Goal: Task Accomplishment & Management: Manage account settings

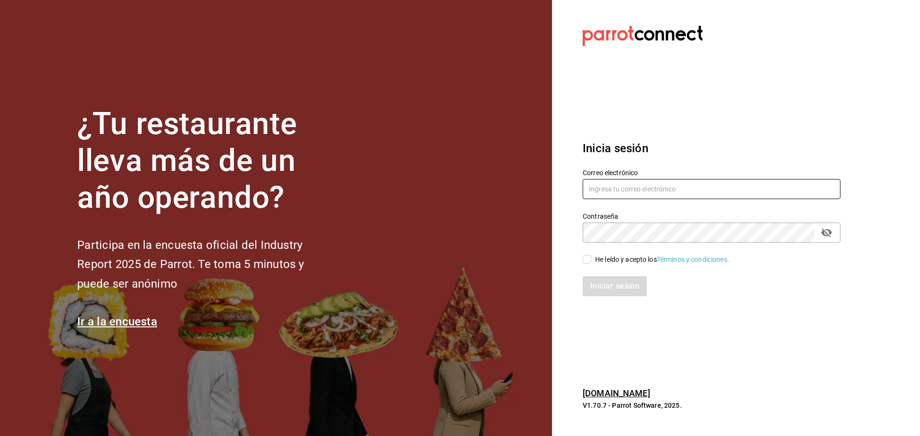
click at [633, 190] on input "text" at bounding box center [711, 189] width 258 height 20
type input "compraspropoli@playabichis.mx"
click at [678, 321] on section "Datos incorrectos. Verifica que tu Correo o Contraseña estén bien escritos. Ini…" at bounding box center [707, 218] width 311 height 436
click at [602, 282] on div "Iniciar sesión" at bounding box center [711, 286] width 258 height 20
click at [586, 259] on input "He leído y acepto los Términos y condiciones." at bounding box center [586, 259] width 9 height 9
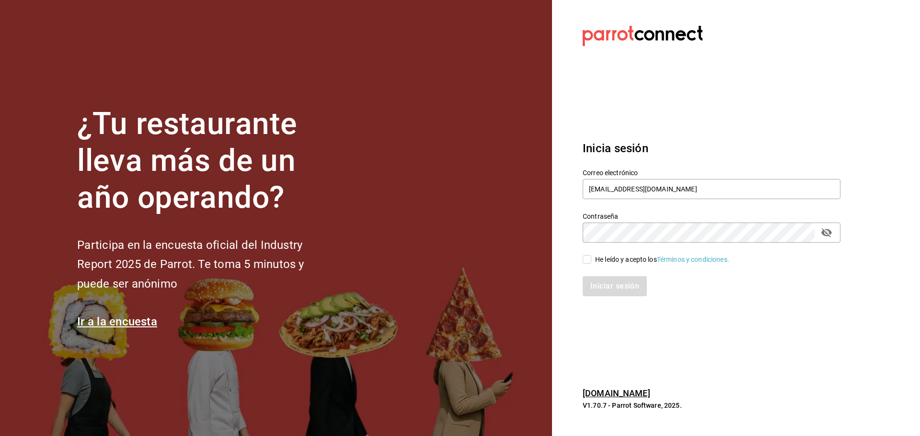
checkbox input "true"
click at [592, 285] on button "Iniciar sesión" at bounding box center [614, 286] width 65 height 20
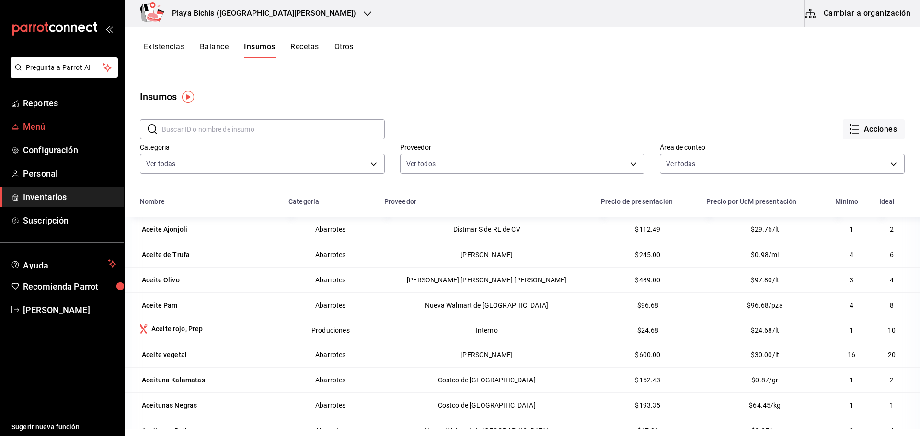
click at [32, 128] on span "Menú" at bounding box center [69, 126] width 93 height 13
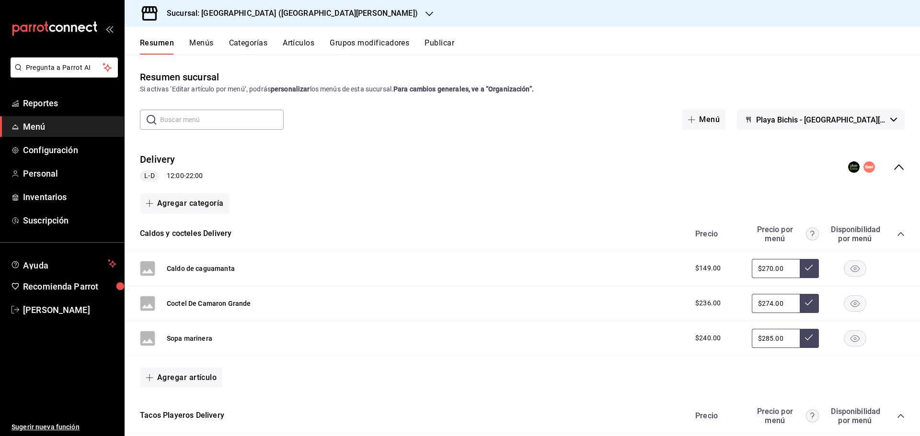
click at [186, 271] on button "Caldo de caguamanta" at bounding box center [201, 269] width 68 height 10
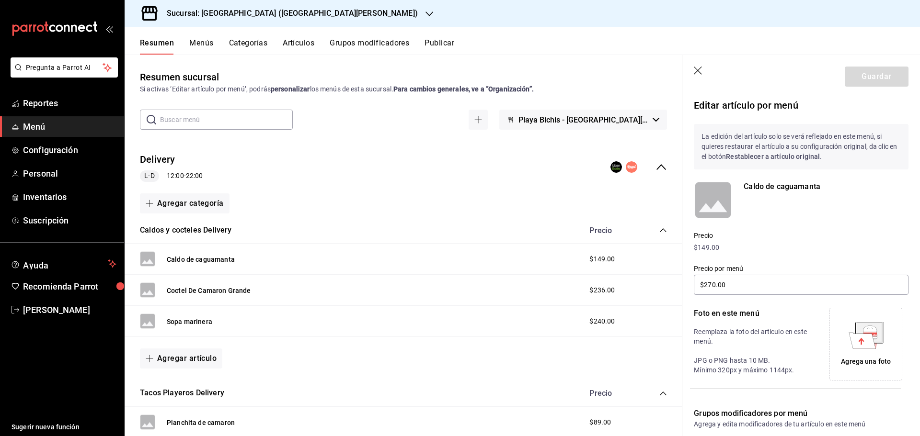
click at [698, 68] on icon "button" at bounding box center [699, 72] width 10 height 10
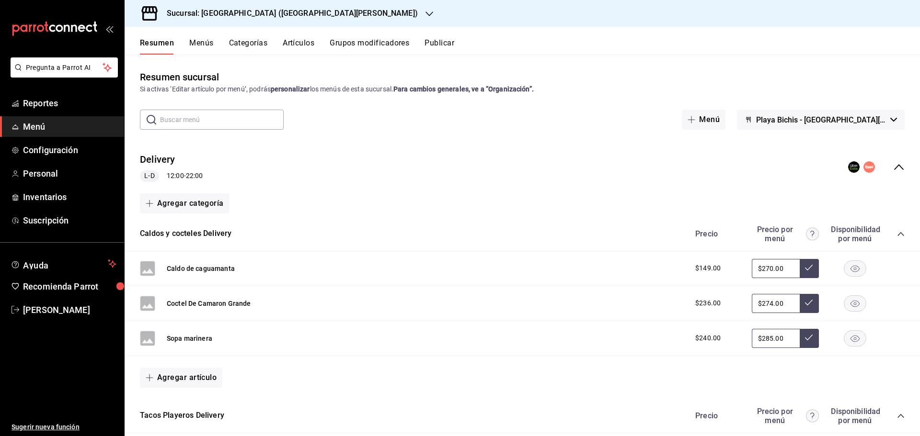
click at [873, 121] on span "Playa Bichis - [GEOGRAPHIC_DATA][PERSON_NAME]" at bounding box center [821, 119] width 130 height 9
click at [875, 120] on div at bounding box center [460, 218] width 920 height 436
click at [191, 123] on input "text" at bounding box center [222, 119] width 124 height 19
click at [313, 13] on div "Sucursal: [GEOGRAPHIC_DATA] ([GEOGRAPHIC_DATA][PERSON_NAME])" at bounding box center [284, 13] width 305 height 27
click at [158, 65] on span "Playa Bichis ([PERSON_NAME] [PERSON_NAME])" at bounding box center [206, 63] width 149 height 10
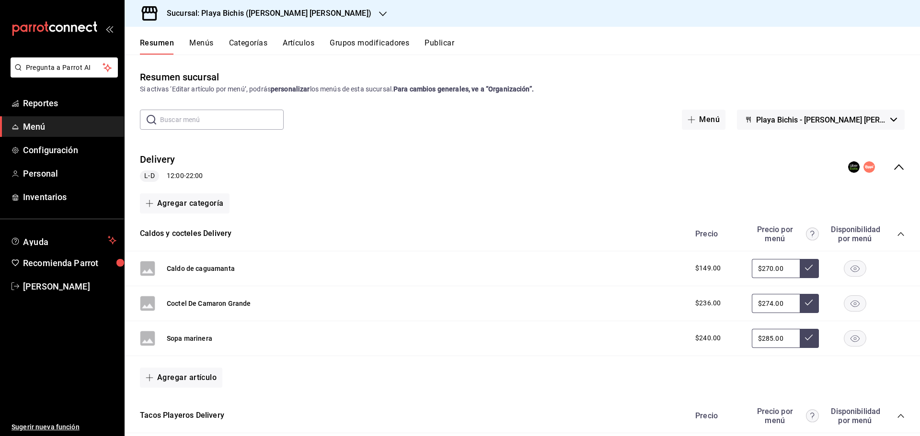
click at [197, 44] on button "Menús" at bounding box center [201, 46] width 24 height 16
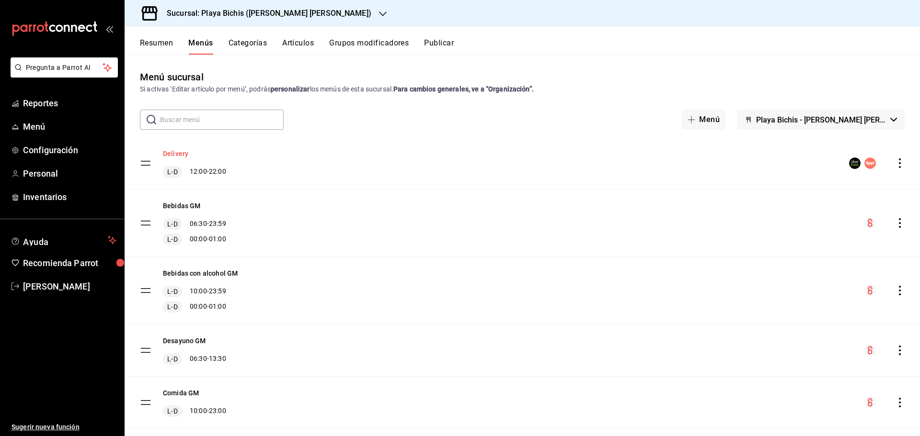
click at [176, 155] on button "Delivery" at bounding box center [175, 154] width 25 height 10
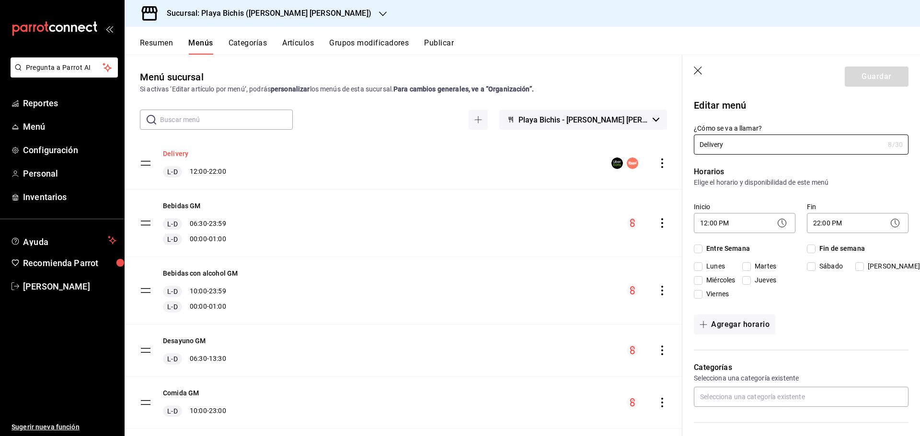
checkbox input "true"
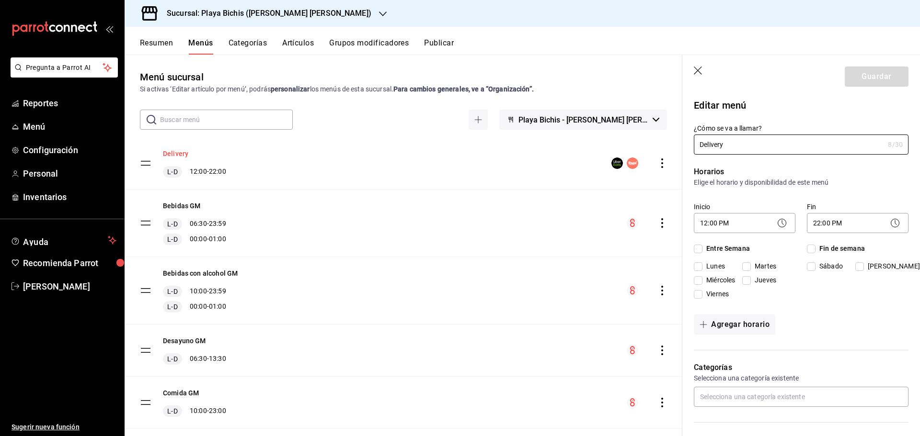
checkbox input "true"
click at [704, 68] on header "Guardar" at bounding box center [801, 74] width 238 height 39
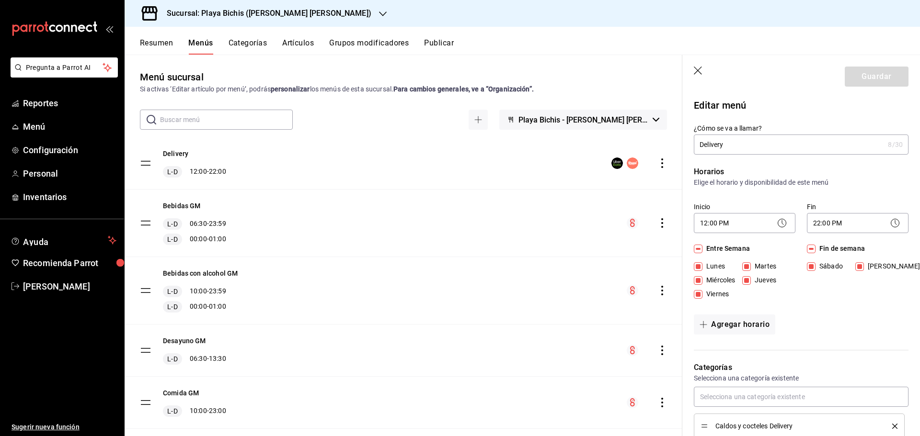
click at [699, 68] on icon "button" at bounding box center [699, 72] width 10 height 10
checkbox input "false"
type input "1758737127357"
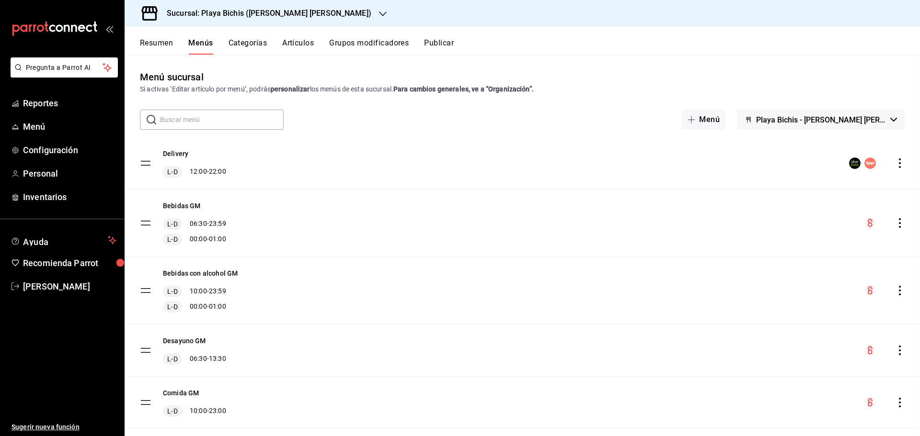
checkbox input "false"
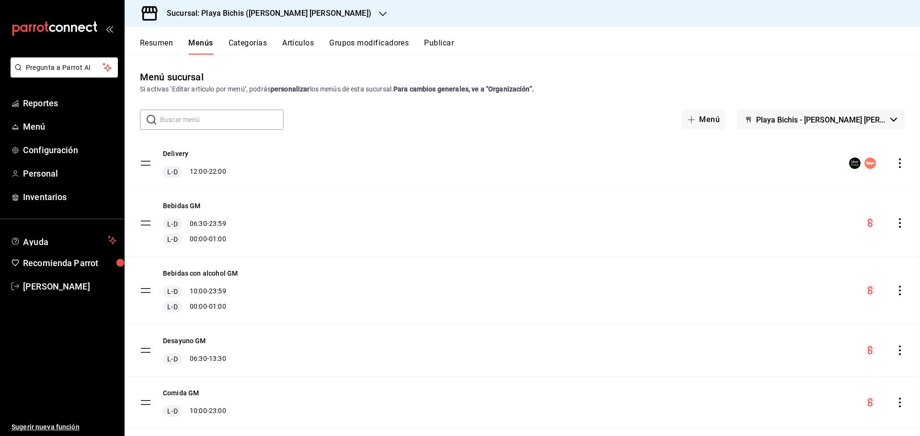
checkbox input "false"
click at [51, 201] on span "Inventarios" at bounding box center [69, 197] width 93 height 13
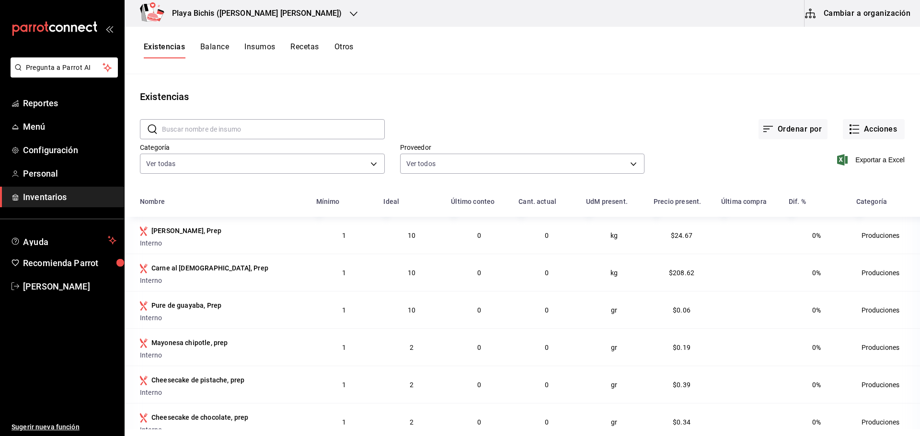
click at [867, 14] on button "Cambiar a organización" at bounding box center [858, 13] width 108 height 27
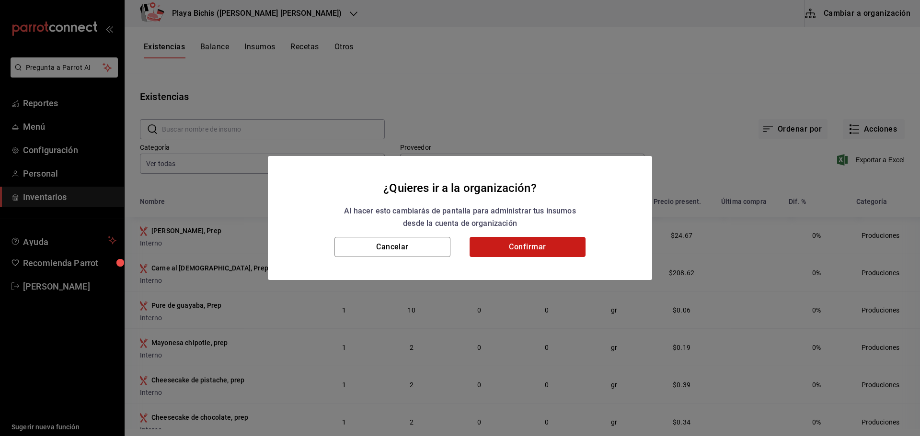
click at [504, 247] on button "Confirmar" at bounding box center [527, 247] width 116 height 20
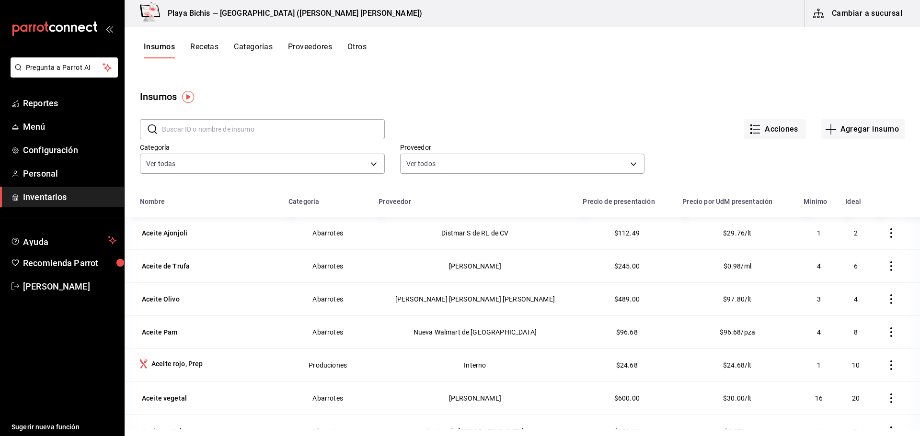
click at [760, 131] on button "Acciones" at bounding box center [775, 129] width 62 height 20
drag, startPoint x: 559, startPoint y: 101, endPoint x: 574, endPoint y: 94, distance: 16.3
click at [560, 100] on div at bounding box center [460, 218] width 920 height 436
click at [282, 14] on h3 "Playa Bichis — [GEOGRAPHIC_DATA] ([PERSON_NAME] [PERSON_NAME])" at bounding box center [291, 13] width 262 height 11
click at [232, 12] on h3 "Playa Bichis — [GEOGRAPHIC_DATA] ([PERSON_NAME] [PERSON_NAME])" at bounding box center [291, 13] width 262 height 11
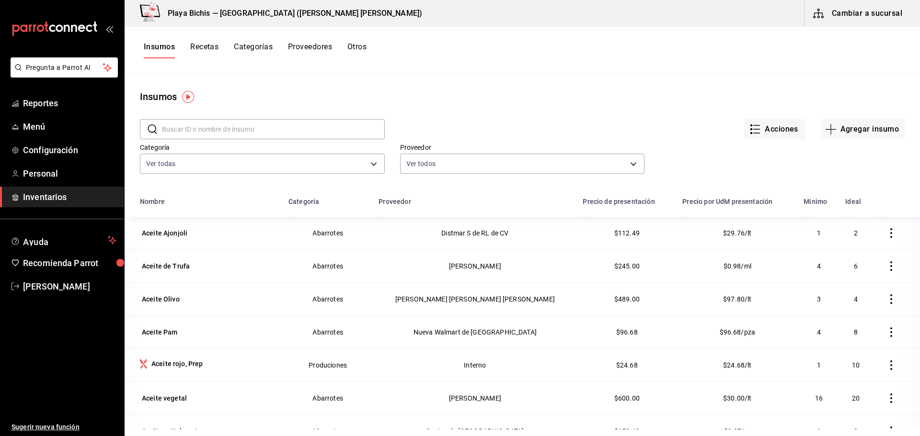
click at [853, 13] on button "Cambiar a sucursal" at bounding box center [858, 13] width 108 height 27
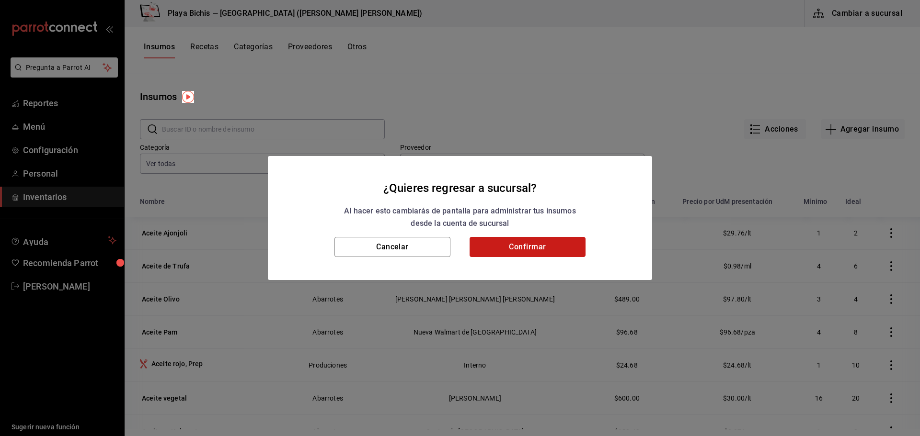
click at [520, 245] on button "Confirmar" at bounding box center [527, 247] width 116 height 20
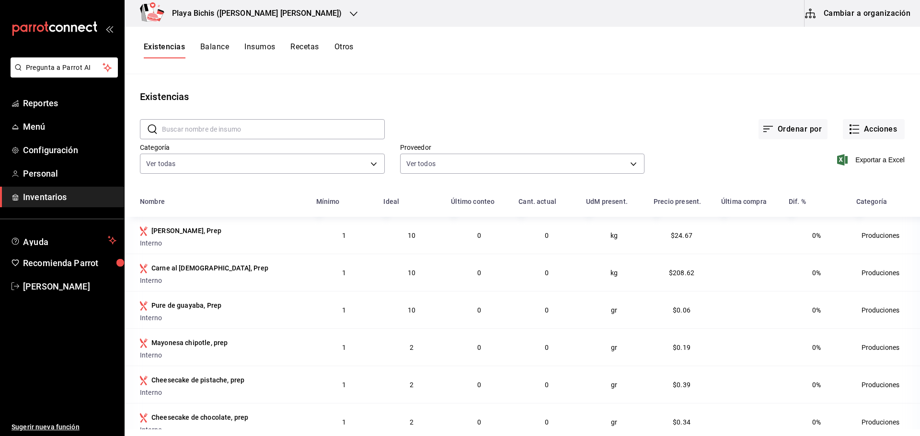
click at [350, 9] on div at bounding box center [354, 14] width 8 height 10
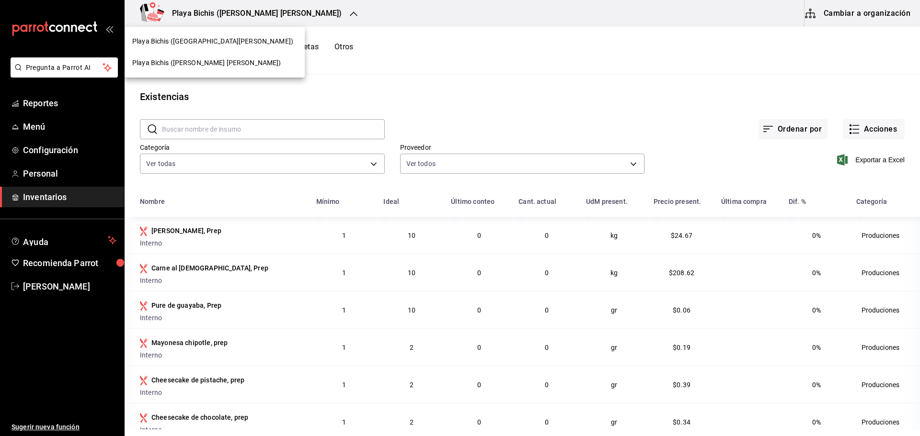
click at [171, 43] on span "Playa Bichis ([GEOGRAPHIC_DATA][PERSON_NAME])" at bounding box center [212, 41] width 161 height 10
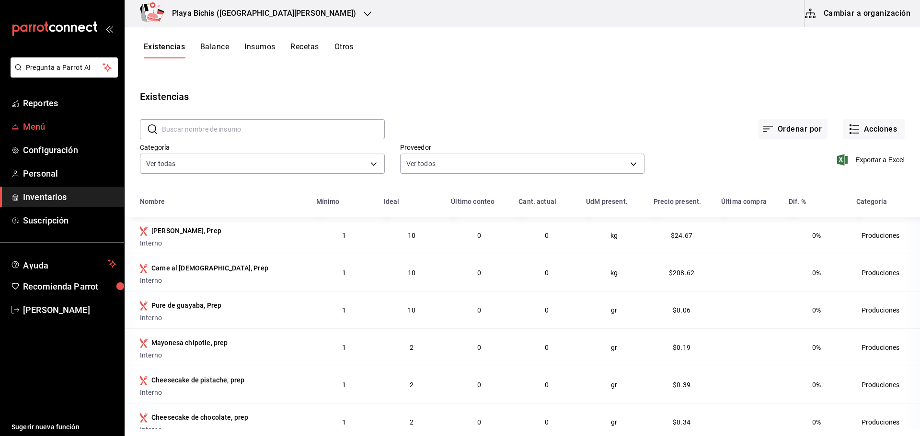
click at [44, 127] on span "Menú" at bounding box center [69, 126] width 93 height 13
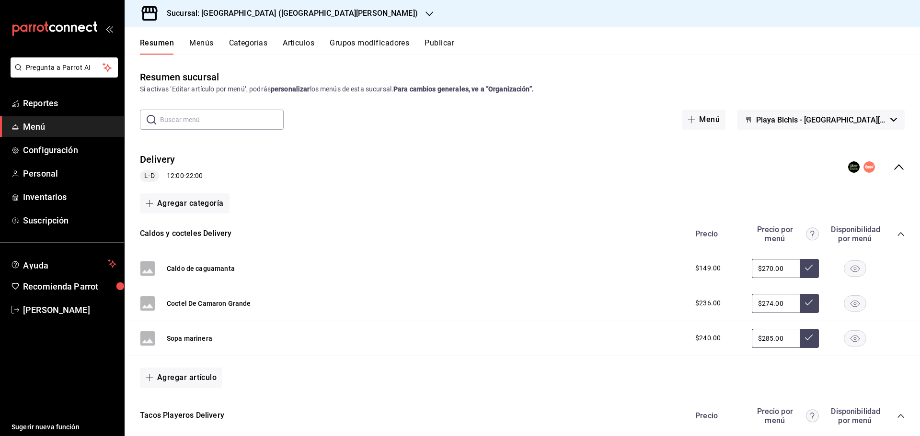
click at [272, 10] on h3 "Sucursal: [GEOGRAPHIC_DATA] ([GEOGRAPHIC_DATA][PERSON_NAME])" at bounding box center [288, 13] width 259 height 11
click at [174, 62] on span "Playa Bichis ([PERSON_NAME] [PERSON_NAME])" at bounding box center [179, 63] width 95 height 10
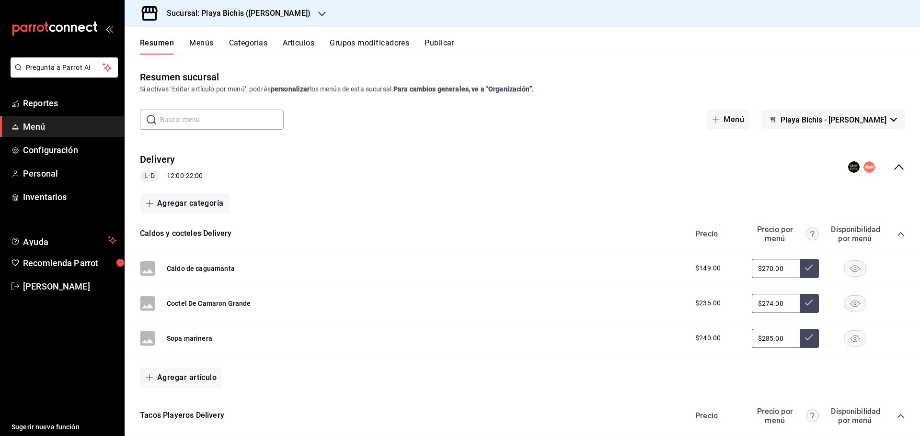
click at [29, 127] on span "Menú" at bounding box center [69, 126] width 93 height 13
click at [202, 39] on button "Menús" at bounding box center [201, 46] width 24 height 16
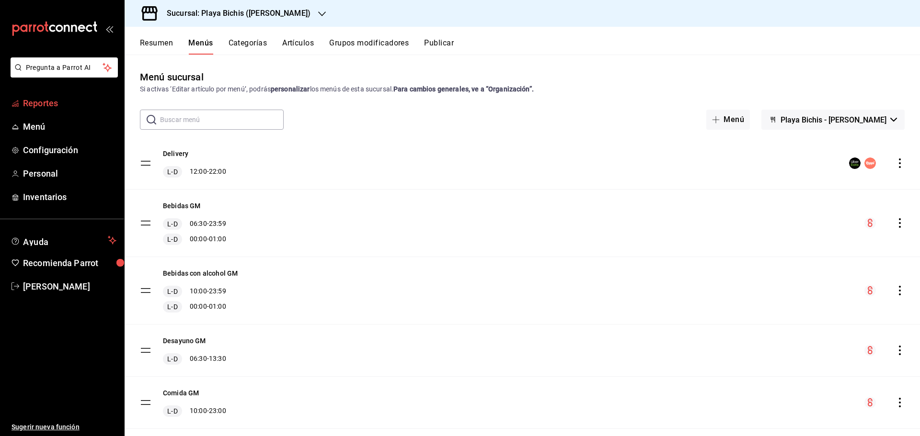
click at [47, 107] on span "Reportes" at bounding box center [69, 103] width 93 height 13
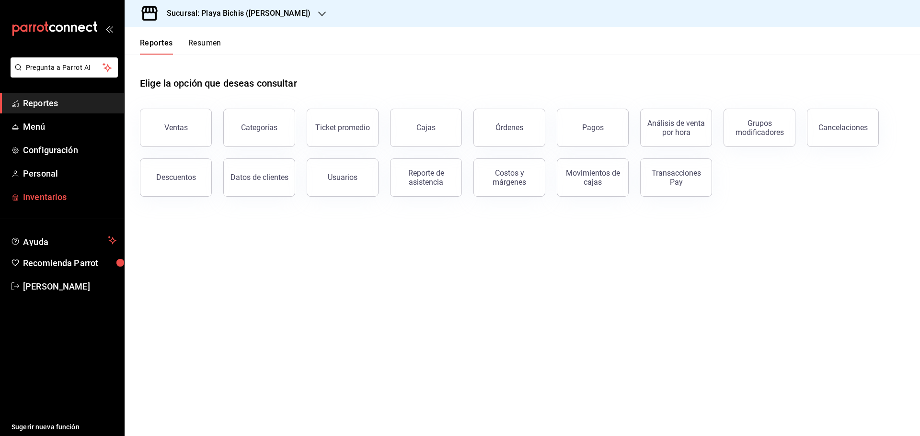
click at [43, 197] on span "Inventarios" at bounding box center [69, 197] width 93 height 13
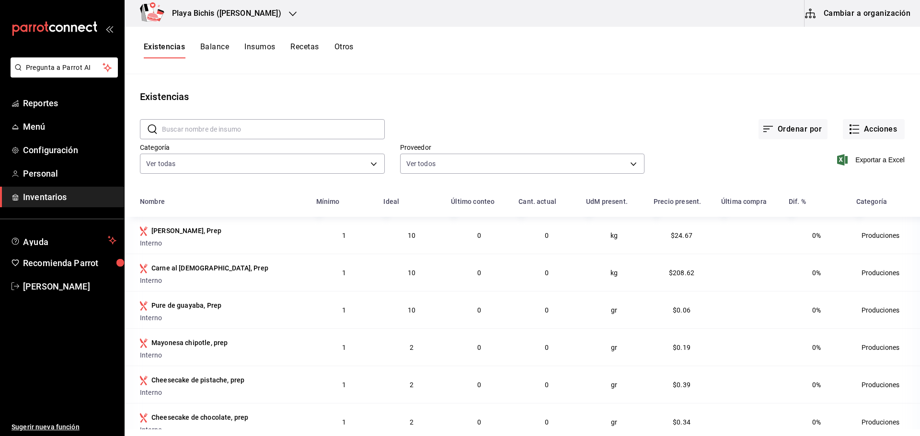
click at [870, 14] on button "Cambiar a organización" at bounding box center [858, 13] width 108 height 27
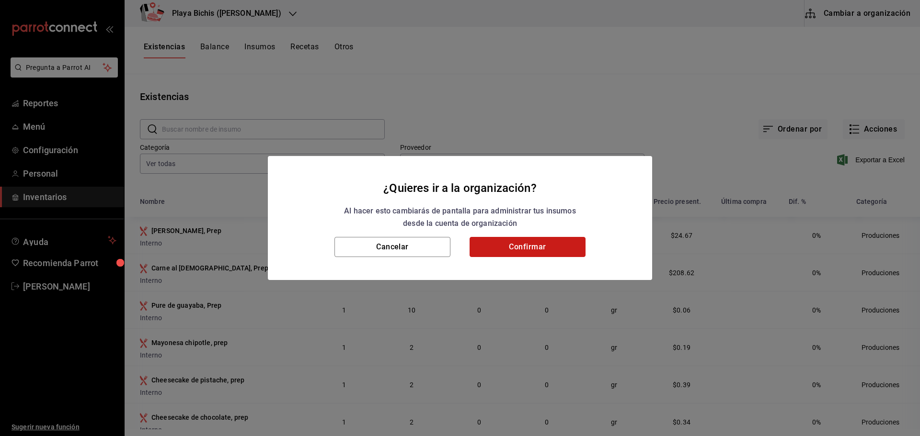
click at [531, 250] on button "Confirmar" at bounding box center [527, 247] width 116 height 20
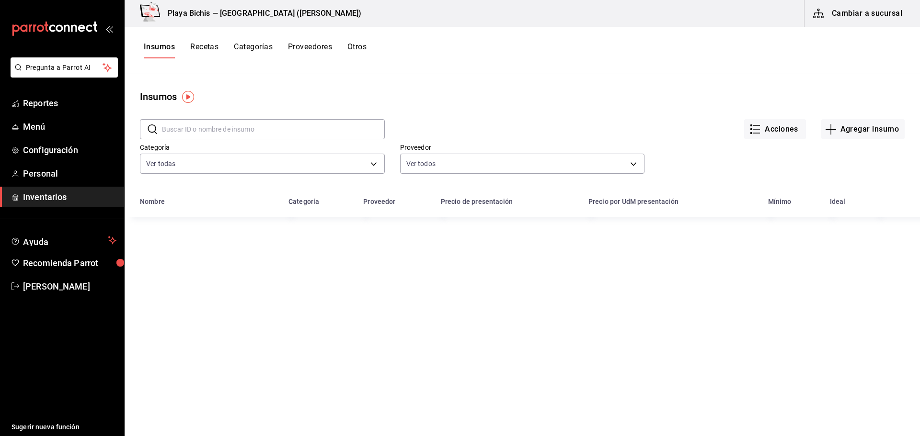
click at [212, 40] on div "Insumos Recetas Categorías Proveedores Otros" at bounding box center [522, 50] width 795 height 47
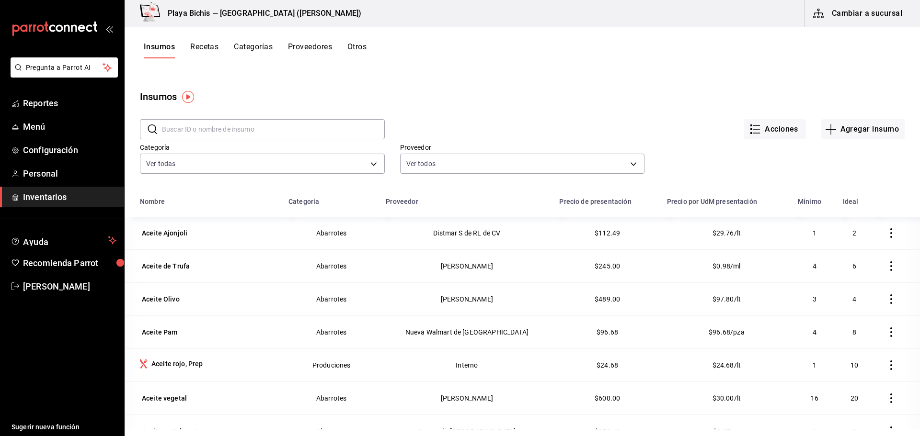
click at [154, 45] on button "Insumos" at bounding box center [159, 50] width 31 height 16
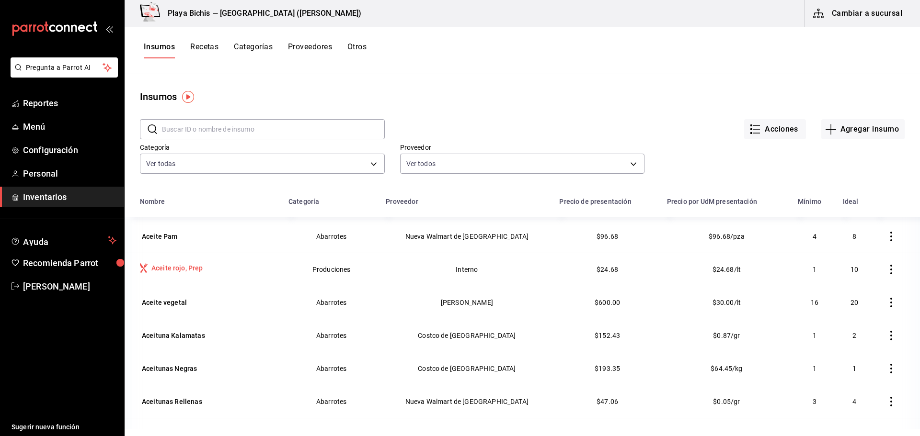
click at [173, 269] on div "Aceite rojo, Prep" at bounding box center [177, 268] width 52 height 10
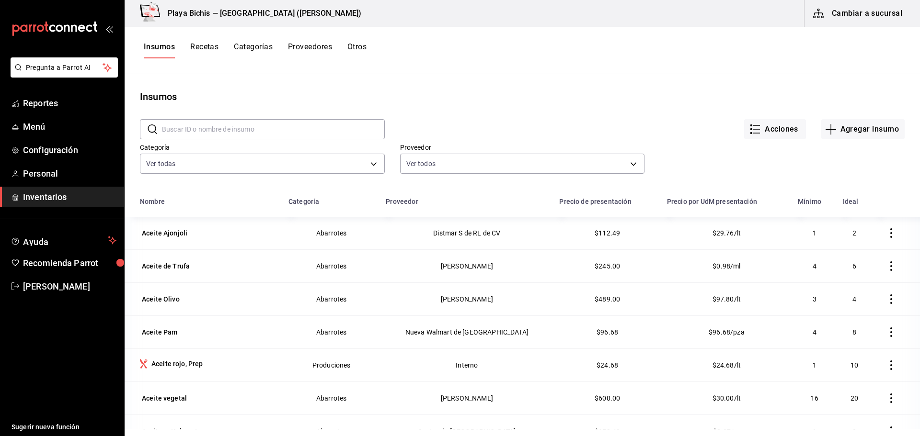
click at [169, 366] on div "Aceite rojo, Prep" at bounding box center [177, 364] width 52 height 10
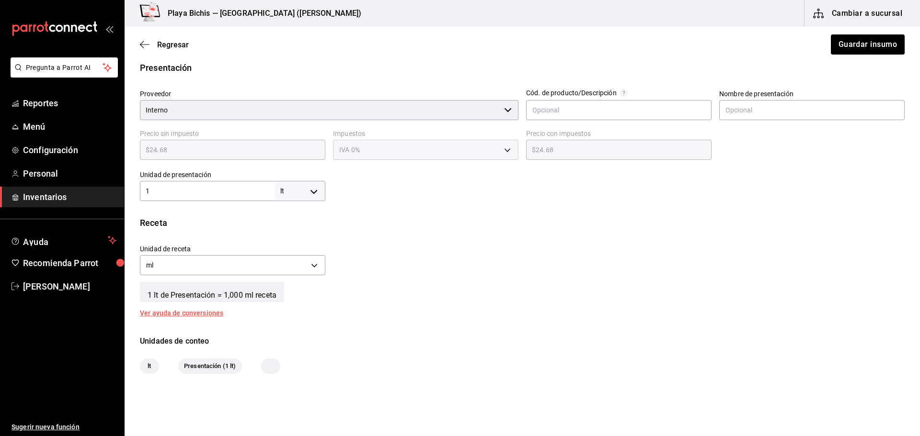
scroll to position [149, 0]
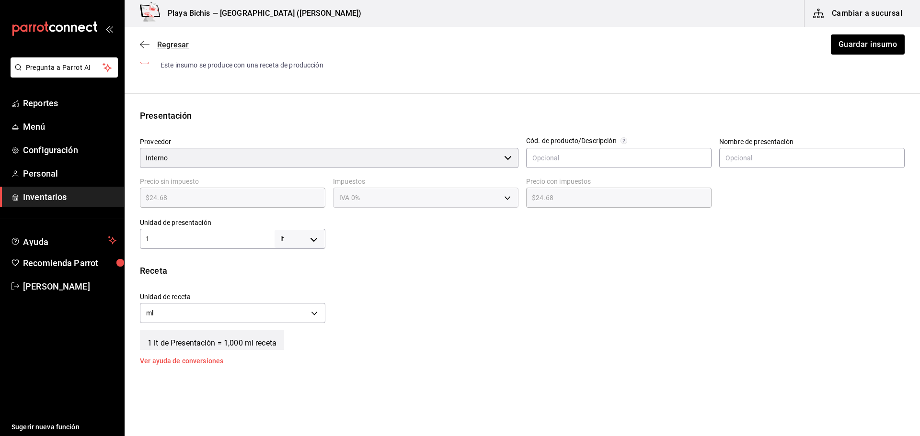
click at [140, 42] on icon "button" at bounding box center [145, 44] width 10 height 9
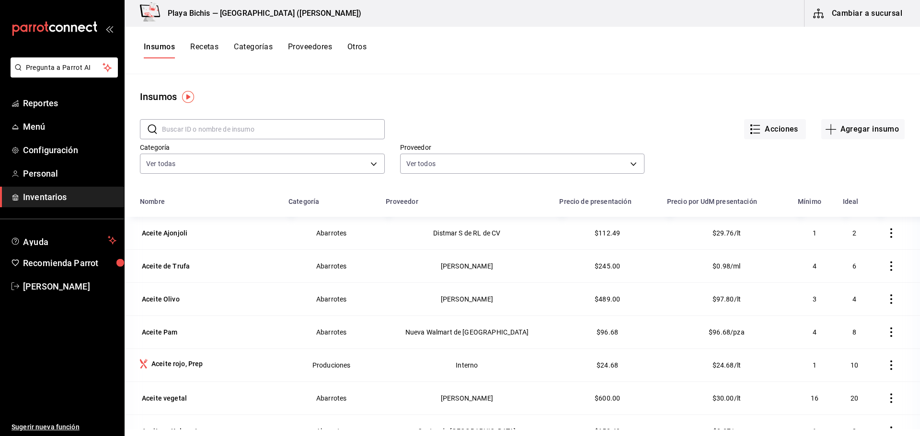
click at [886, 364] on icon "button" at bounding box center [891, 366] width 10 height 10
click at [878, 366] on li "Eliminar" at bounding box center [847, 366] width 80 height 27
click at [845, 125] on button "Agregar insumo" at bounding box center [862, 129] width 83 height 20
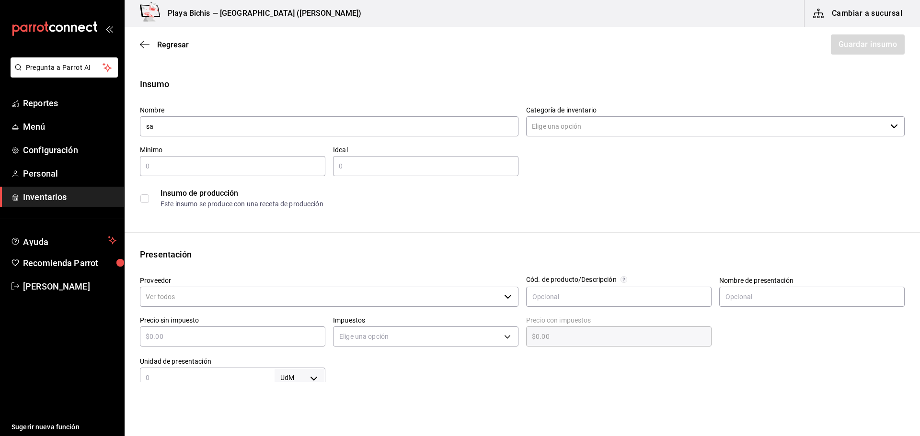
type input "s"
type input "Salsa Roja insumo"
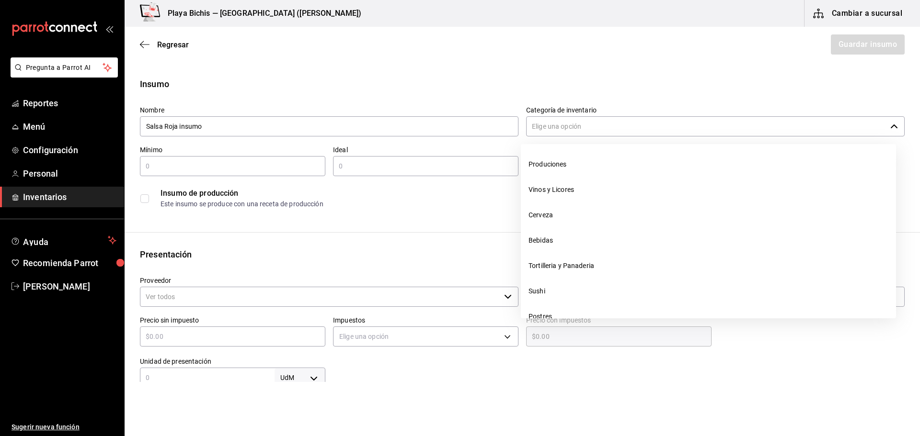
click at [890, 128] on icon "button" at bounding box center [894, 127] width 8 height 8
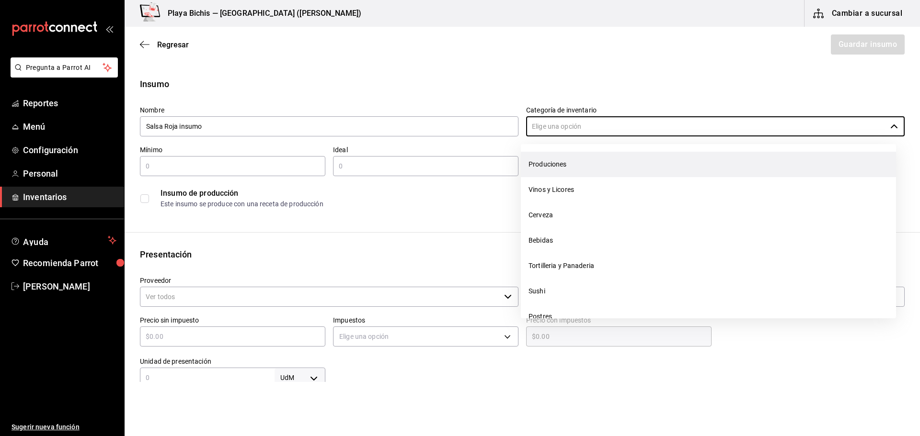
click at [548, 165] on li "Produciones" at bounding box center [708, 164] width 375 height 25
type input "Produciones"
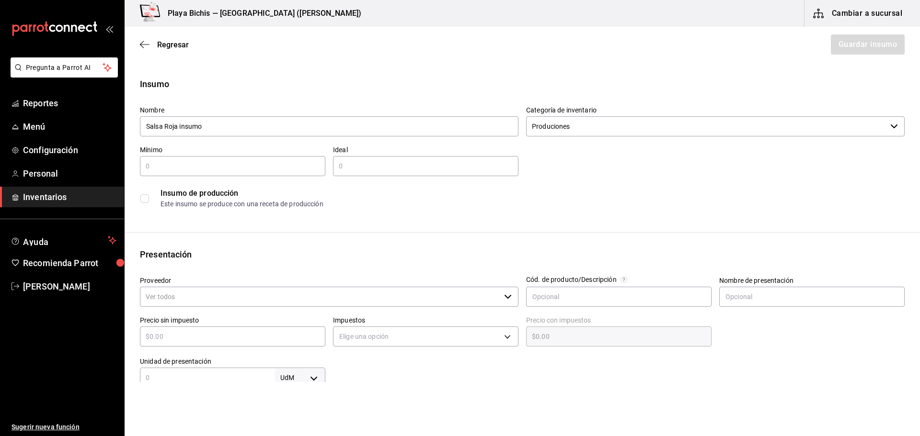
click at [233, 162] on input "text" at bounding box center [232, 165] width 185 height 11
type input "1"
click at [451, 168] on input "text" at bounding box center [425, 165] width 185 height 11
click at [450, 167] on input "text" at bounding box center [425, 165] width 185 height 11
click at [592, 199] on div "Insumo de producción" at bounding box center [531, 193] width 743 height 11
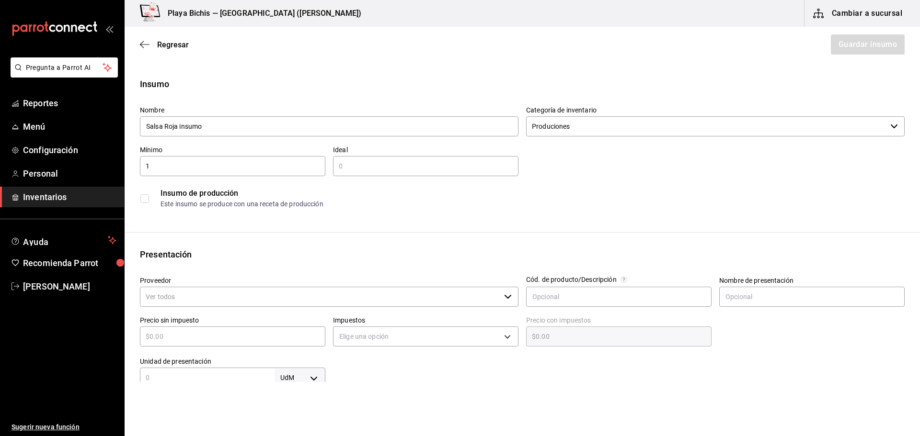
click at [146, 199] on input "checkbox" at bounding box center [144, 198] width 9 height 9
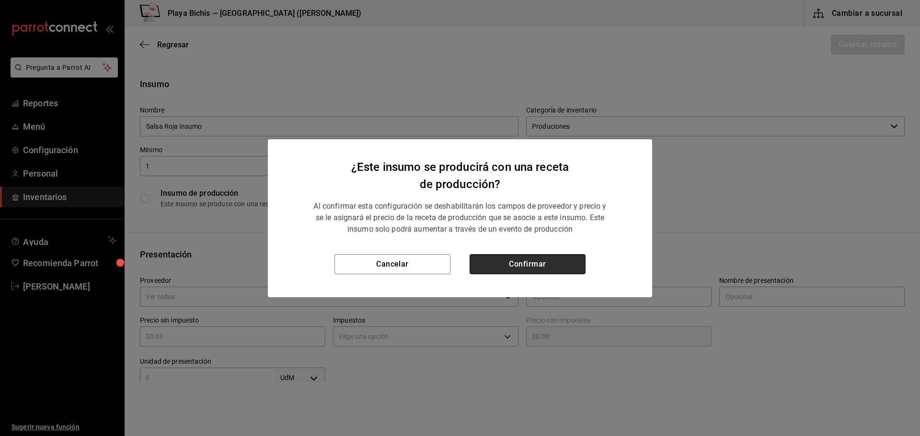
click at [500, 270] on button "Confirmar" at bounding box center [527, 264] width 116 height 20
checkbox input "true"
type input "$0.00"
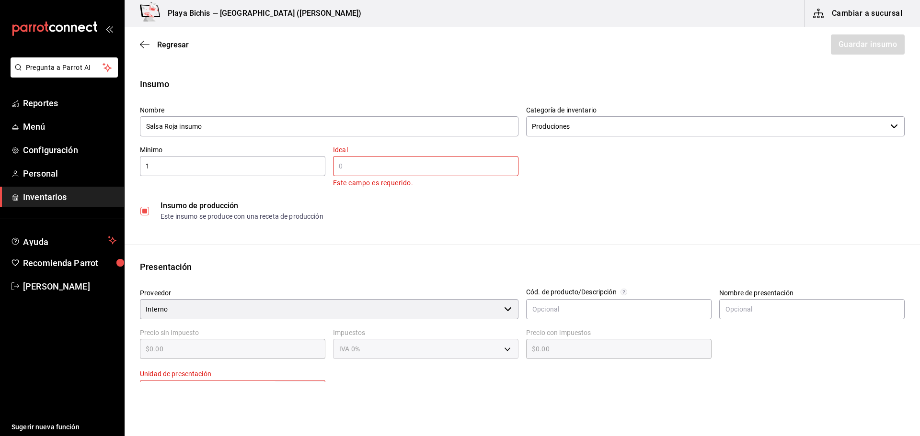
click at [374, 170] on input "text" at bounding box center [425, 165] width 185 height 11
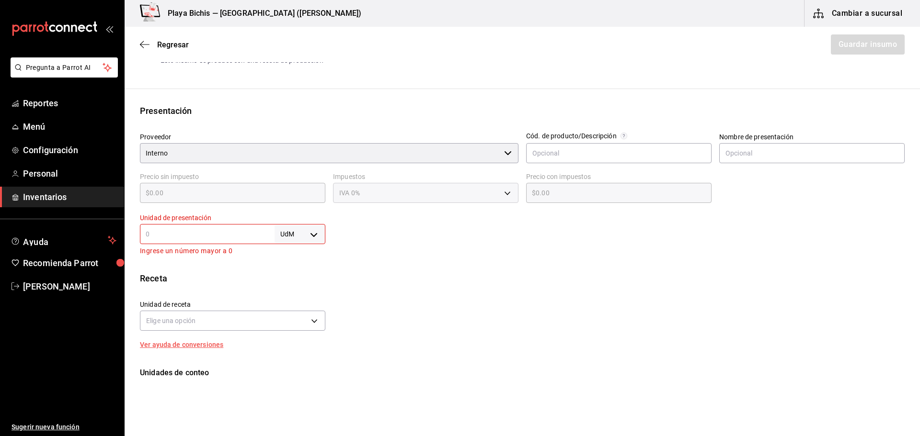
scroll to position [192, 0]
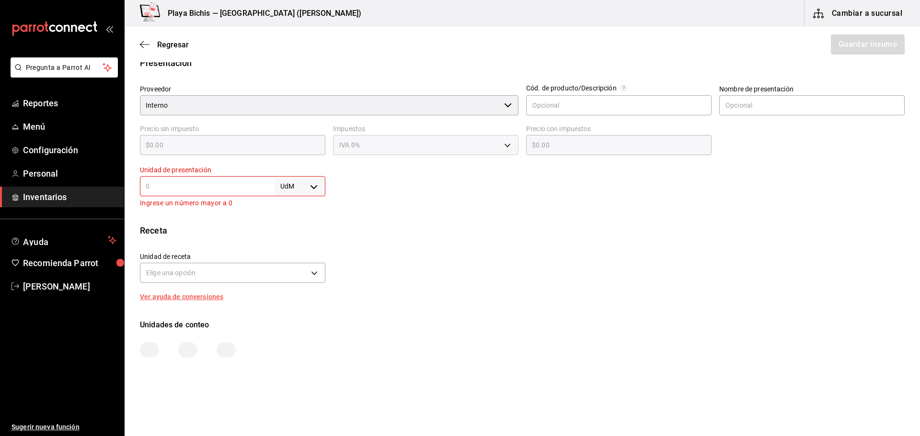
click at [506, 108] on div "Interno ​" at bounding box center [329, 105] width 378 height 20
type input "1"
click at [306, 187] on body "Pregunta a Parrot AI Reportes Menú Configuración Personal Inventarios Ayuda Rec…" at bounding box center [460, 191] width 920 height 382
click at [288, 277] on li "ml" at bounding box center [298, 279] width 50 height 16
type input "MILLILITER"
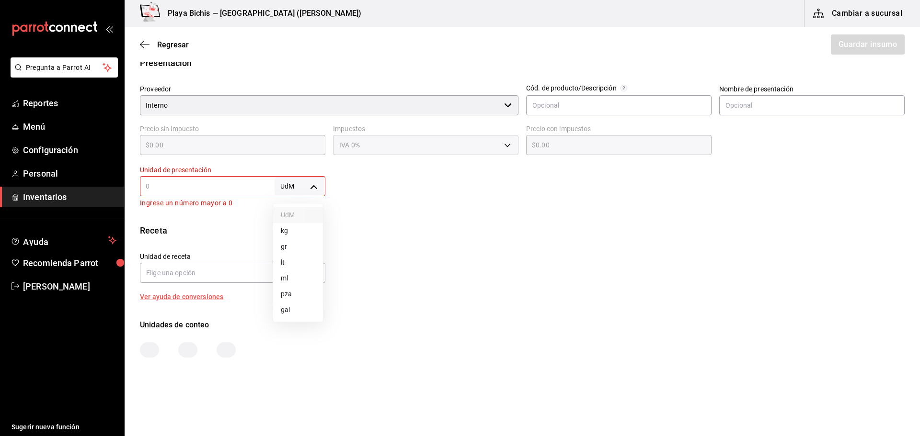
type input "MILLILITER"
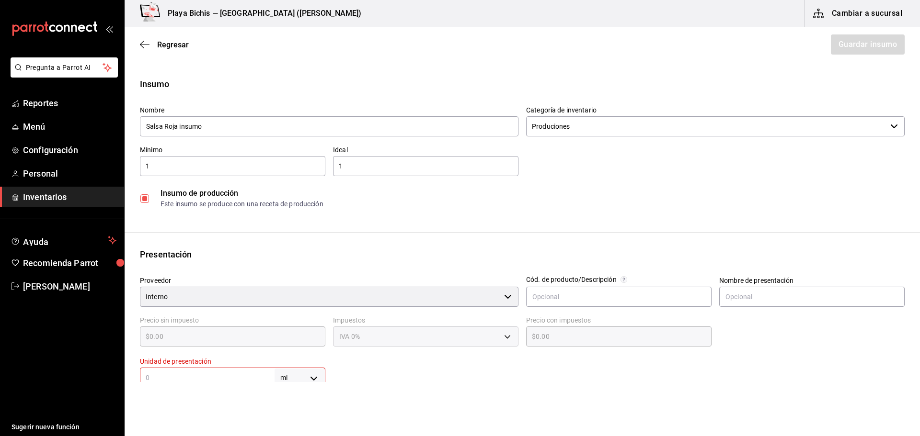
scroll to position [144, 0]
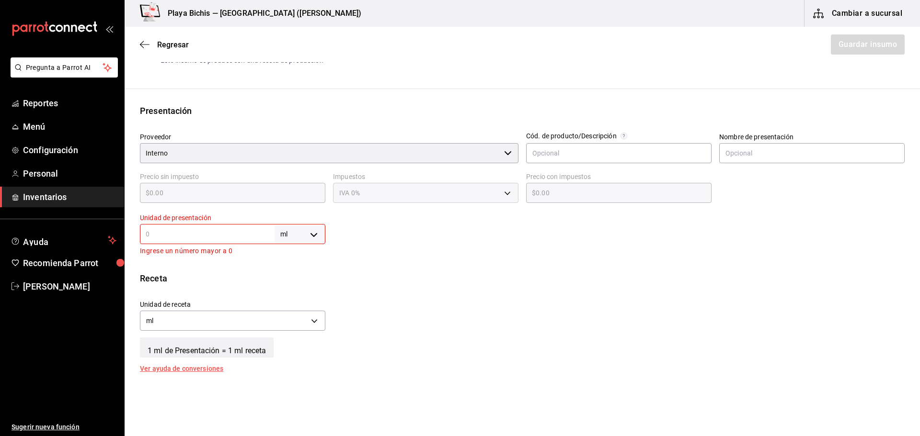
click at [314, 237] on body "Pregunta a Parrot AI Reportes Menú Configuración Personal Inventarios Ayuda Rec…" at bounding box center [460, 191] width 920 height 382
click at [283, 308] on li "lt" at bounding box center [298, 311] width 50 height 16
type input "LITER"
click at [190, 239] on input "text" at bounding box center [207, 233] width 135 height 11
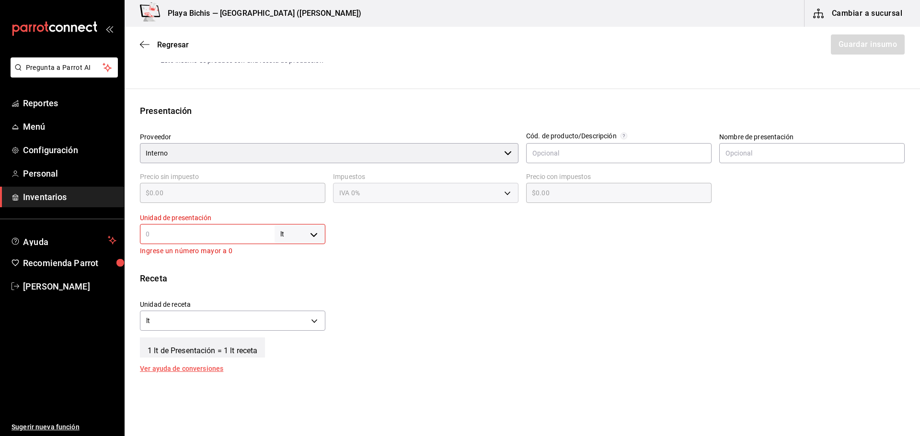
type input "1"
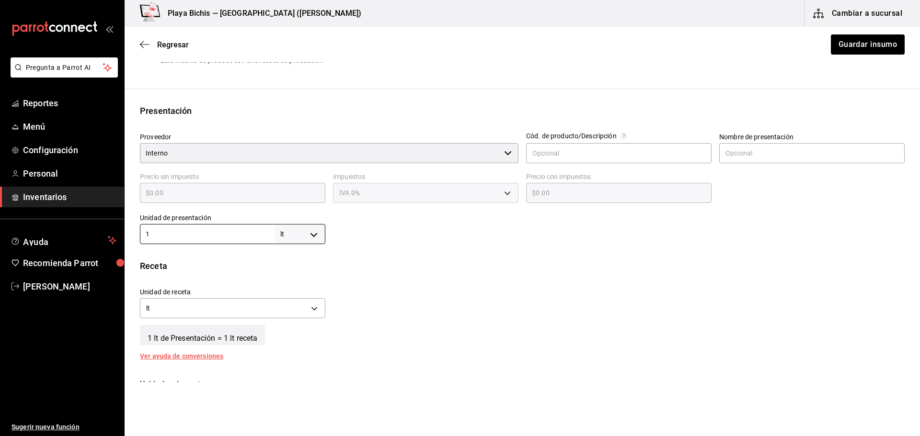
type input "1"
drag, startPoint x: 428, startPoint y: 318, endPoint x: 563, endPoint y: 334, distance: 136.0
click at [432, 319] on div "Unidad de receta lt LITER Factor de conversión 1 ​" at bounding box center [518, 300] width 772 height 41
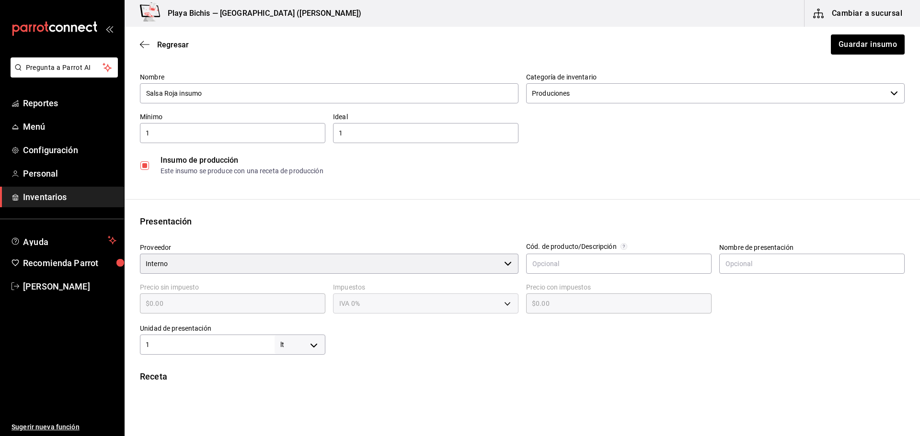
scroll to position [0, 0]
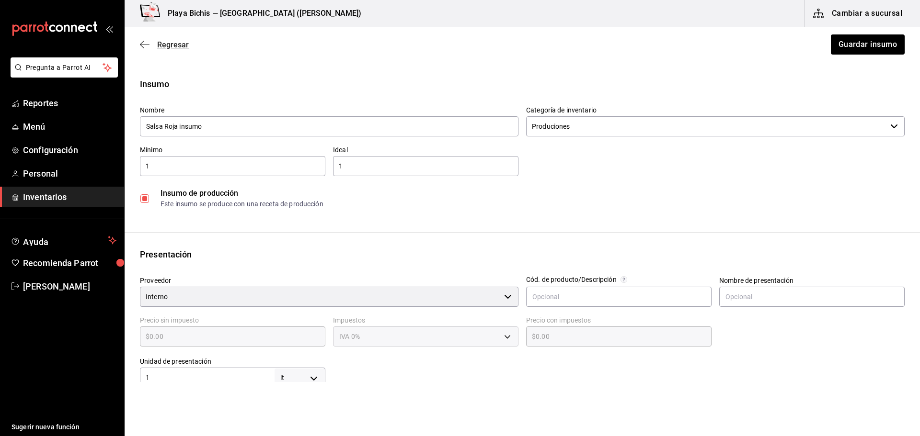
click at [149, 43] on icon "button" at bounding box center [145, 44] width 10 height 9
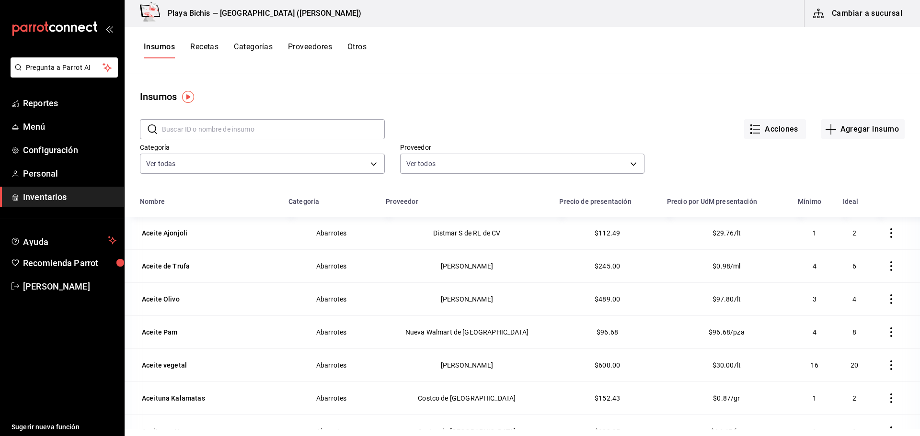
click at [35, 196] on span "Inventarios" at bounding box center [69, 197] width 93 height 13
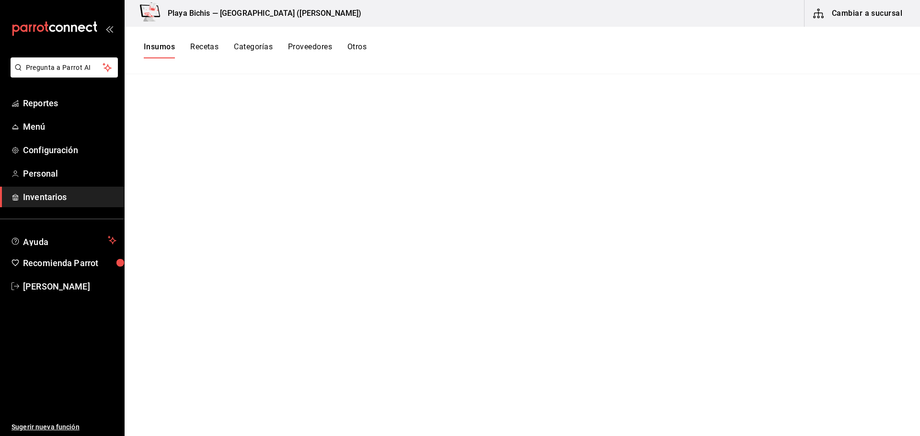
click at [45, 198] on span "Inventarios" at bounding box center [69, 197] width 93 height 13
click at [200, 46] on button "Recetas" at bounding box center [204, 50] width 28 height 16
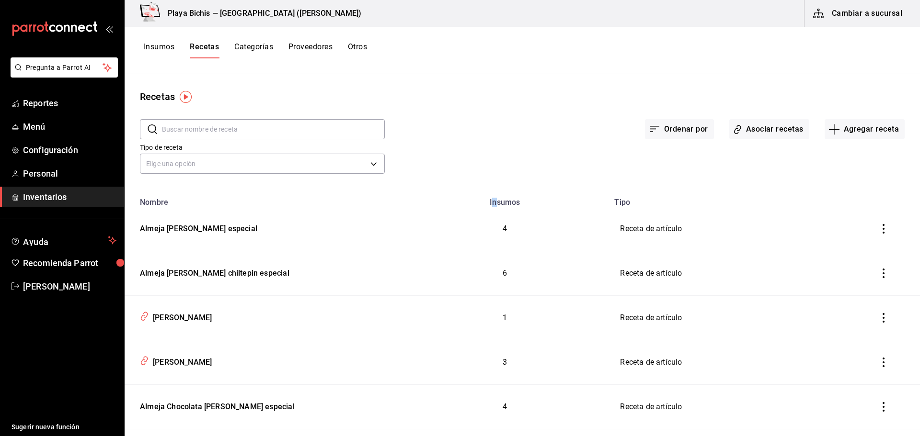
click at [492, 205] on th "Insumos" at bounding box center [504, 199] width 207 height 15
drag, startPoint x: 184, startPoint y: 226, endPoint x: 194, endPoint y: 274, distance: 49.8
click at [185, 228] on div "Almeja reyna negroni especial" at bounding box center [196, 227] width 121 height 15
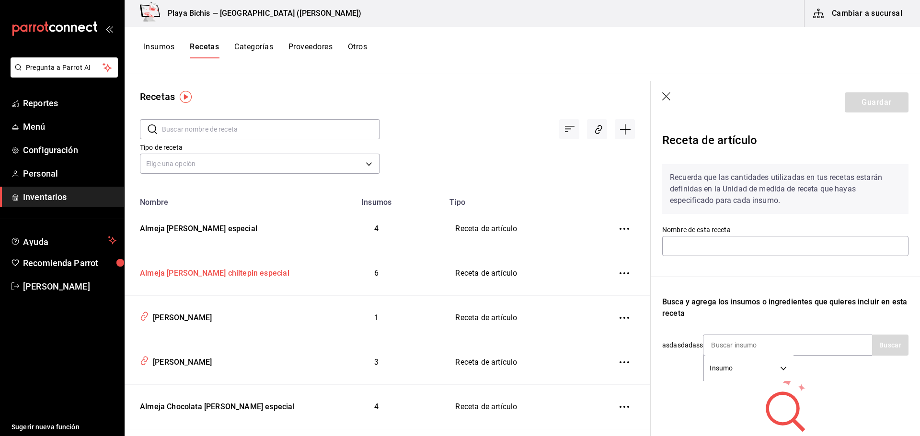
type input "Almeja reyna negroni especial"
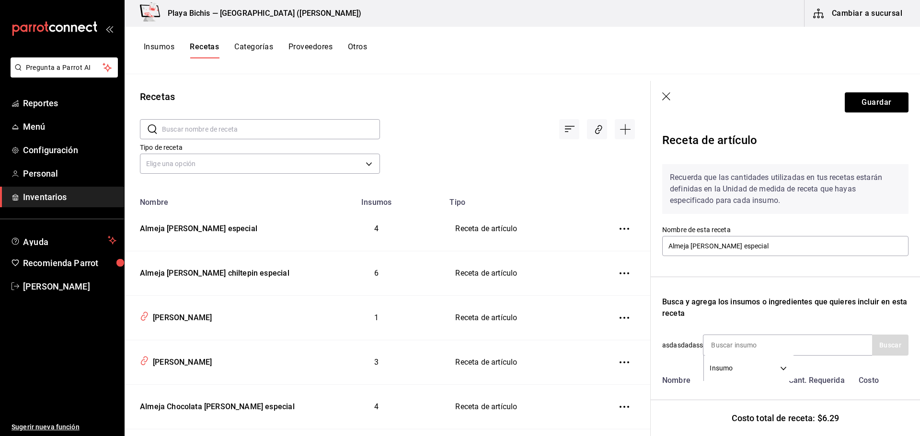
click at [667, 98] on icon "button" at bounding box center [667, 97] width 10 height 10
